Goal: Use online tool/utility: Utilize a website feature to perform a specific function

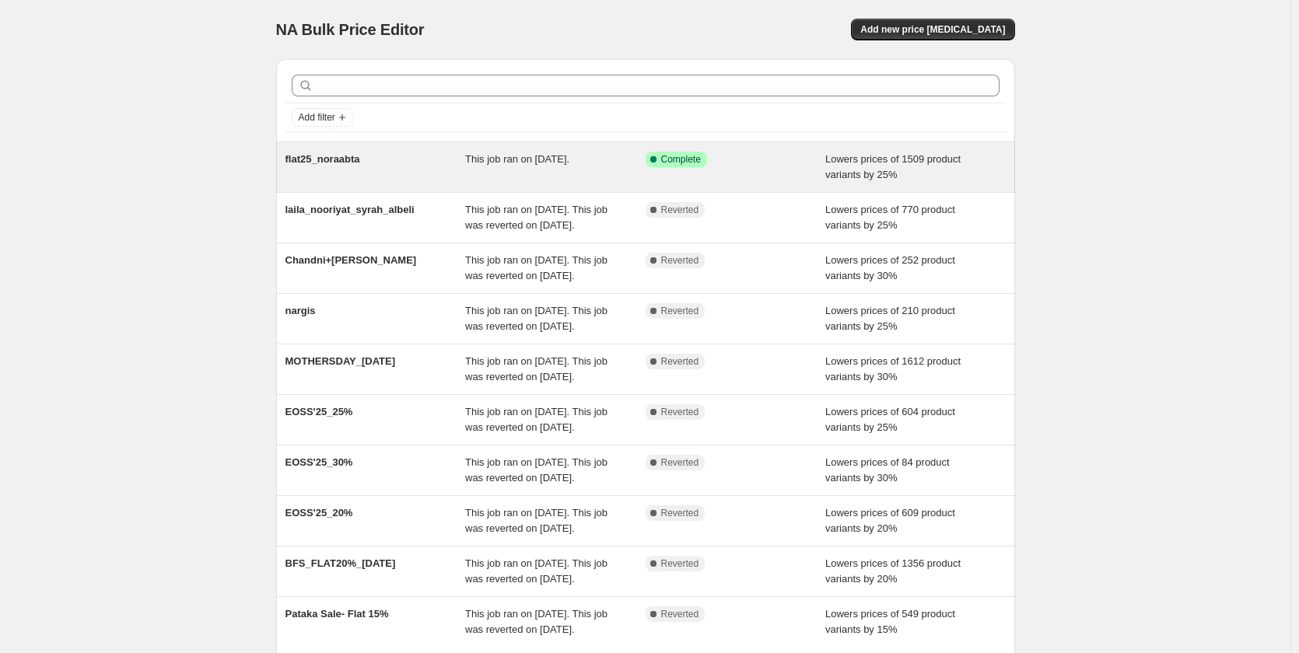
click at [569, 162] on span "This job ran on [DATE]." at bounding box center [517, 159] width 104 height 12
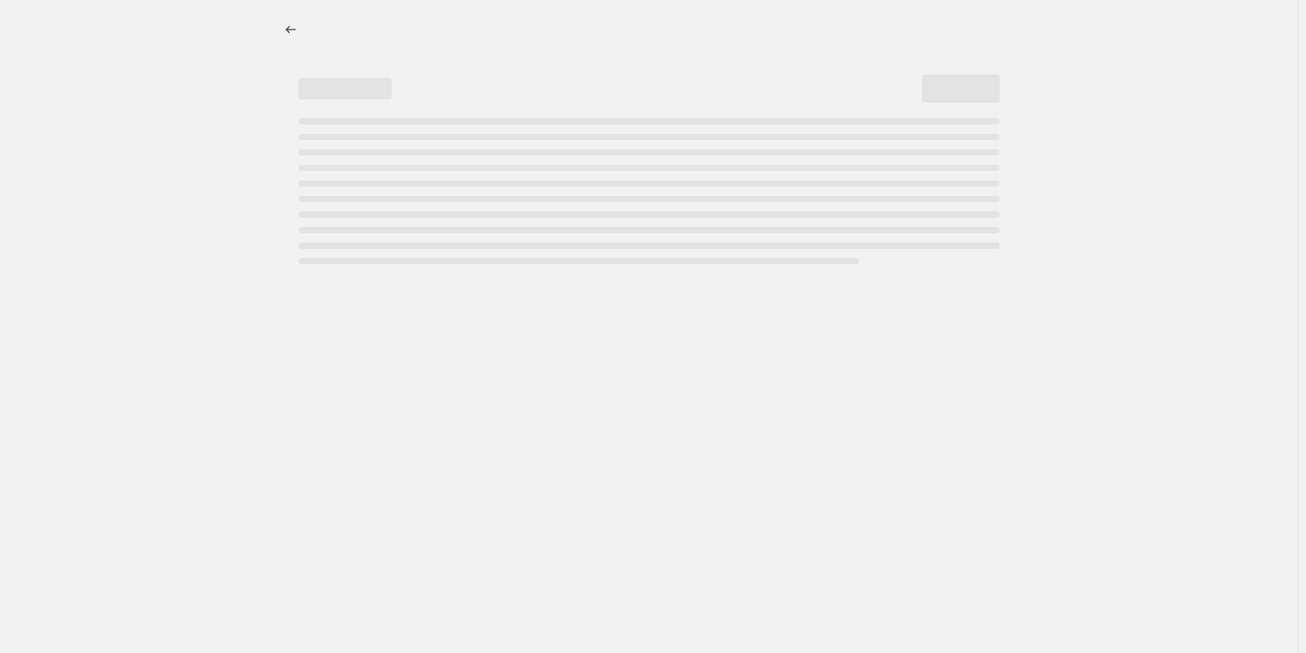
select select "percentage"
select select "collection"
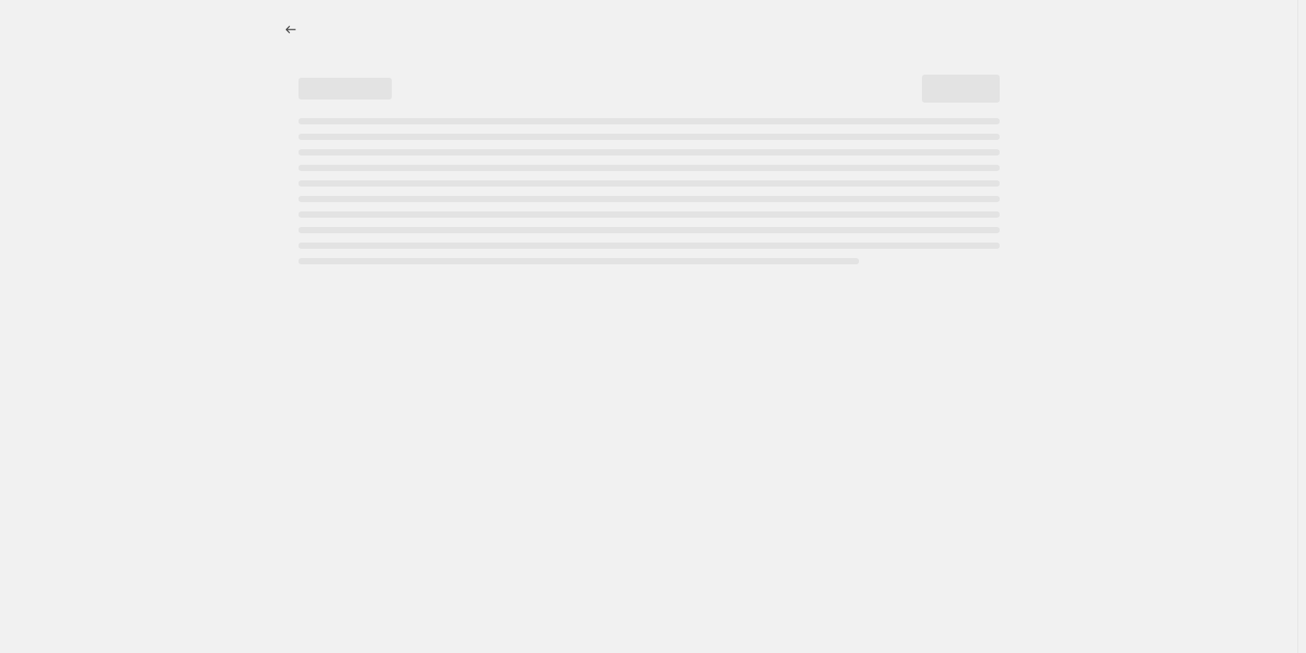
select select "collection"
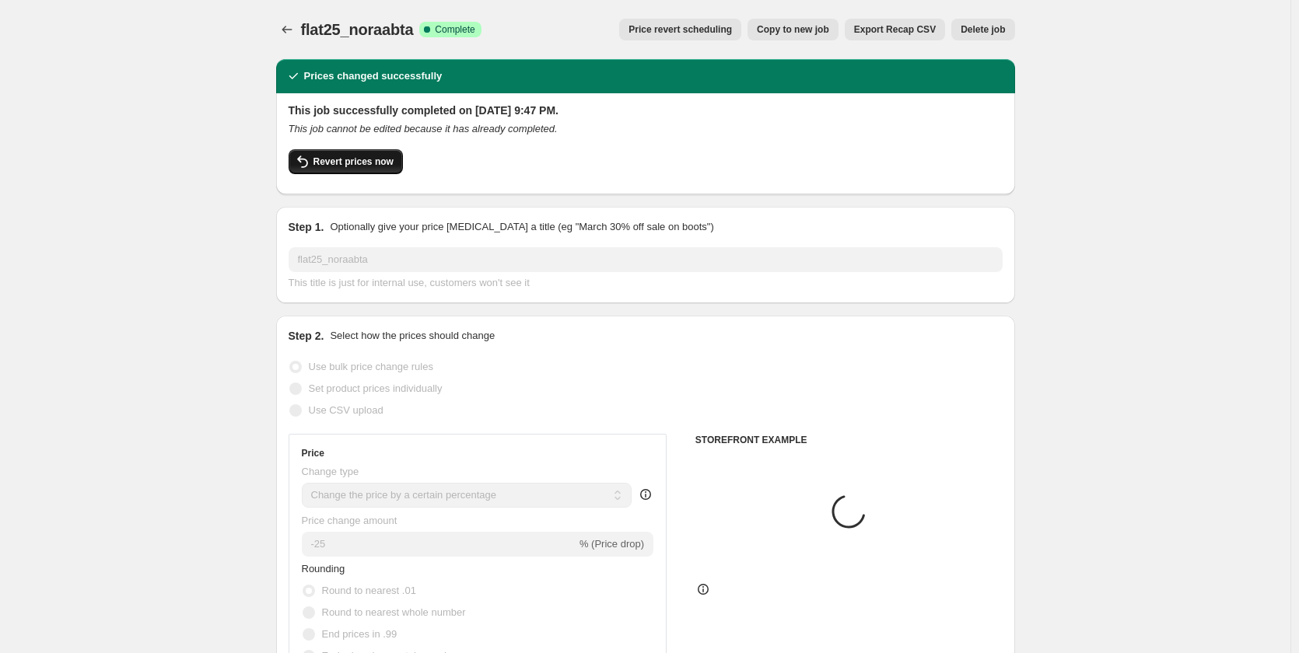
click at [356, 161] on span "Revert prices now" at bounding box center [353, 162] width 80 height 12
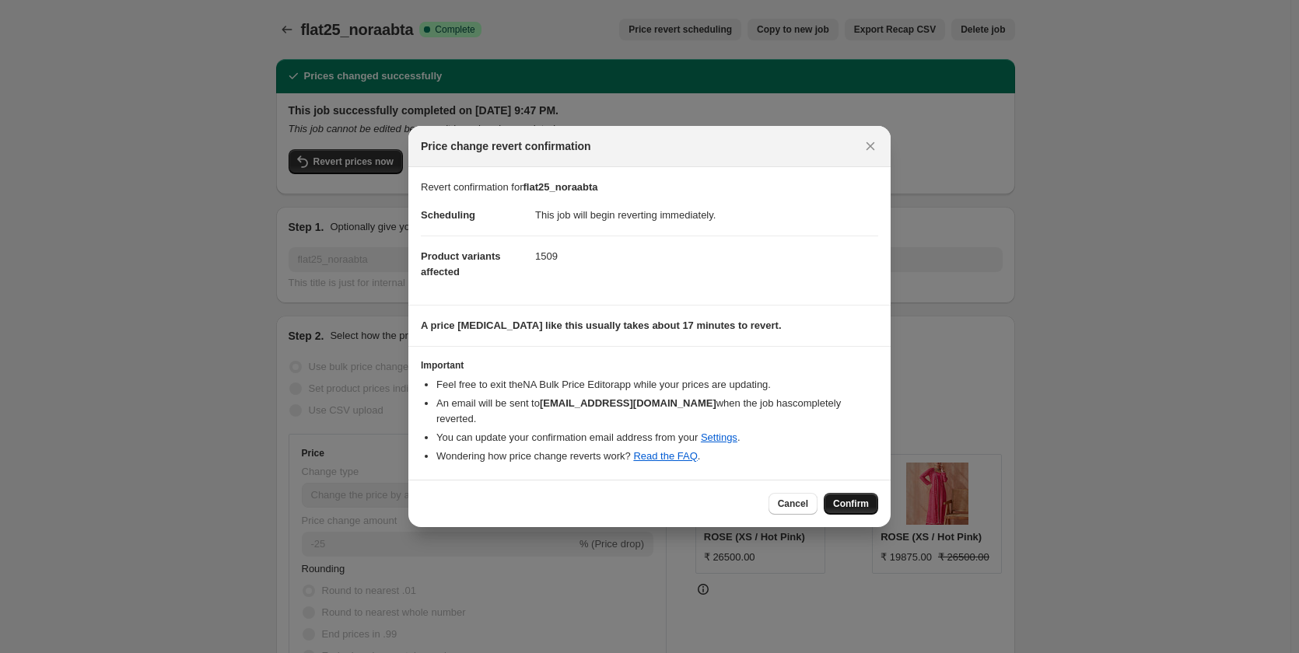
click at [857, 493] on button "Confirm" at bounding box center [851, 504] width 54 height 22
